Goal: Transaction & Acquisition: Purchase product/service

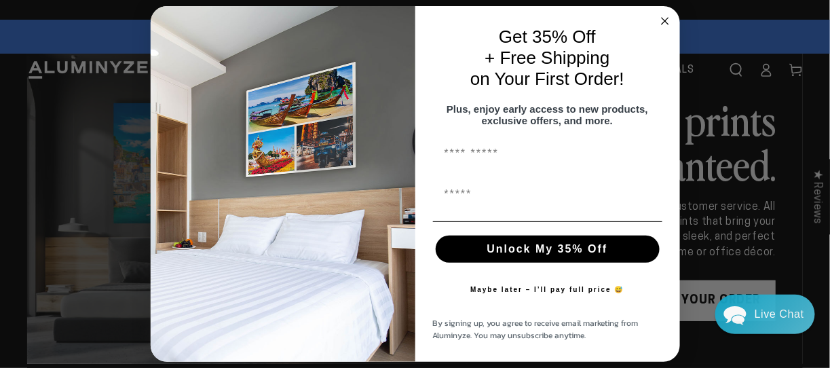
click at [662, 18] on icon "Close dialog" at bounding box center [664, 21] width 7 height 7
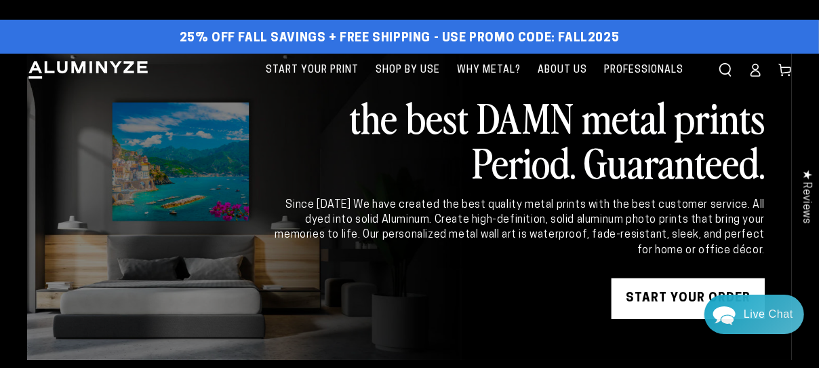
drag, startPoint x: 436, startPoint y: 217, endPoint x: 758, endPoint y: 250, distance: 323.9
click at [765, 248] on div "Since [DATE] We have created the best quality metal prints with the best custom…" at bounding box center [519, 227] width 492 height 61
drag, startPoint x: 358, startPoint y: 201, endPoint x: 765, endPoint y: 250, distance: 409.9
click at [765, 250] on div "Since [DATE] We have created the best quality metal prints with the best custom…" at bounding box center [519, 227] width 492 height 61
drag, startPoint x: 642, startPoint y: 225, endPoint x: 324, endPoint y: 227, distance: 318.2
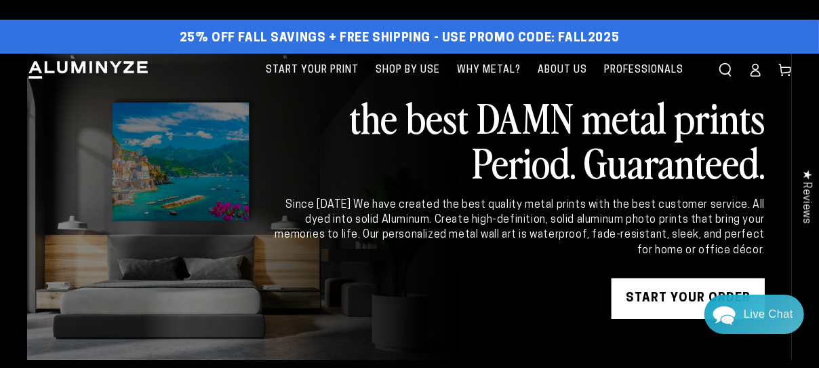
drag, startPoint x: 324, startPoint y: 227, endPoint x: 699, endPoint y: 218, distance: 375.9
drag, startPoint x: 699, startPoint y: 218, endPoint x: 224, endPoint y: 177, distance: 477.3
click at [225, 177] on link at bounding box center [409, 207] width 765 height 306
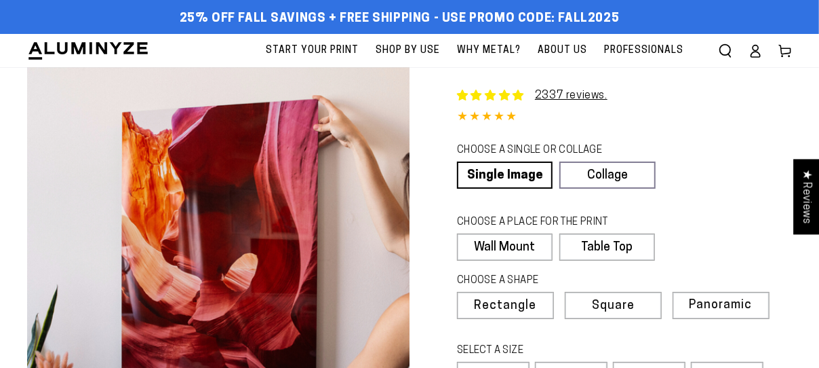
select select "**********"
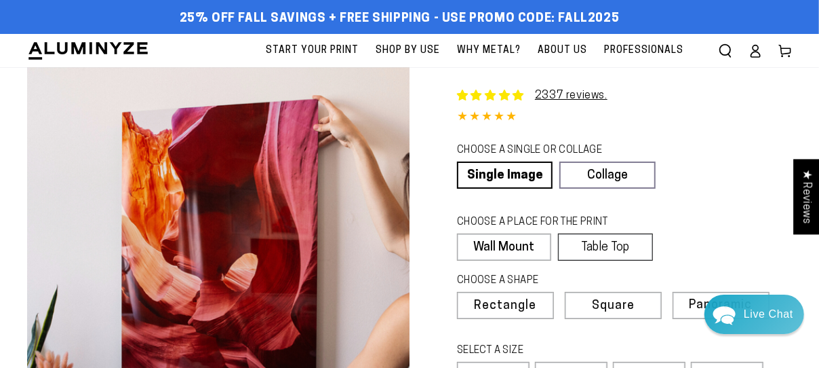
click at [581, 246] on label "Table Top" at bounding box center [605, 246] width 94 height 27
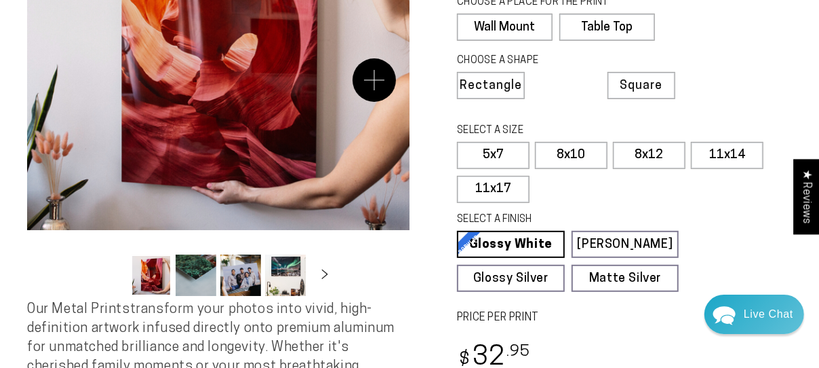
scroll to position [407, 0]
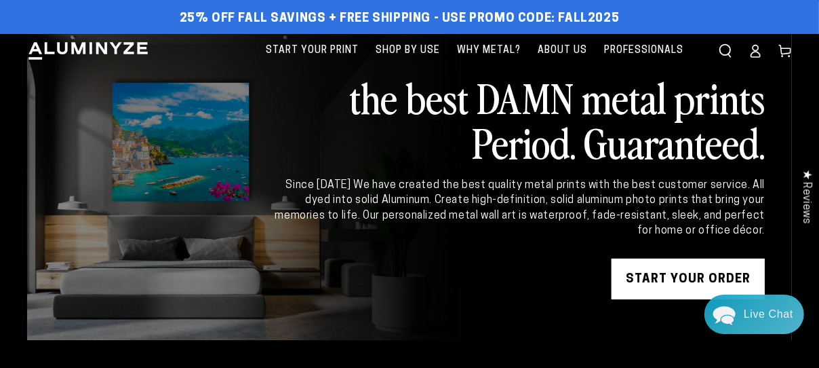
drag, startPoint x: 295, startPoint y: 182, endPoint x: 760, endPoint y: 235, distance: 468.4
click at [760, 235] on div "Since [DATE] We have created the best quality metal prints with the best custom…" at bounding box center [519, 208] width 492 height 61
copy div "Since [DATE] We have created the best quality metal prints with the best custom…"
